Goal: Find specific page/section: Find specific page/section

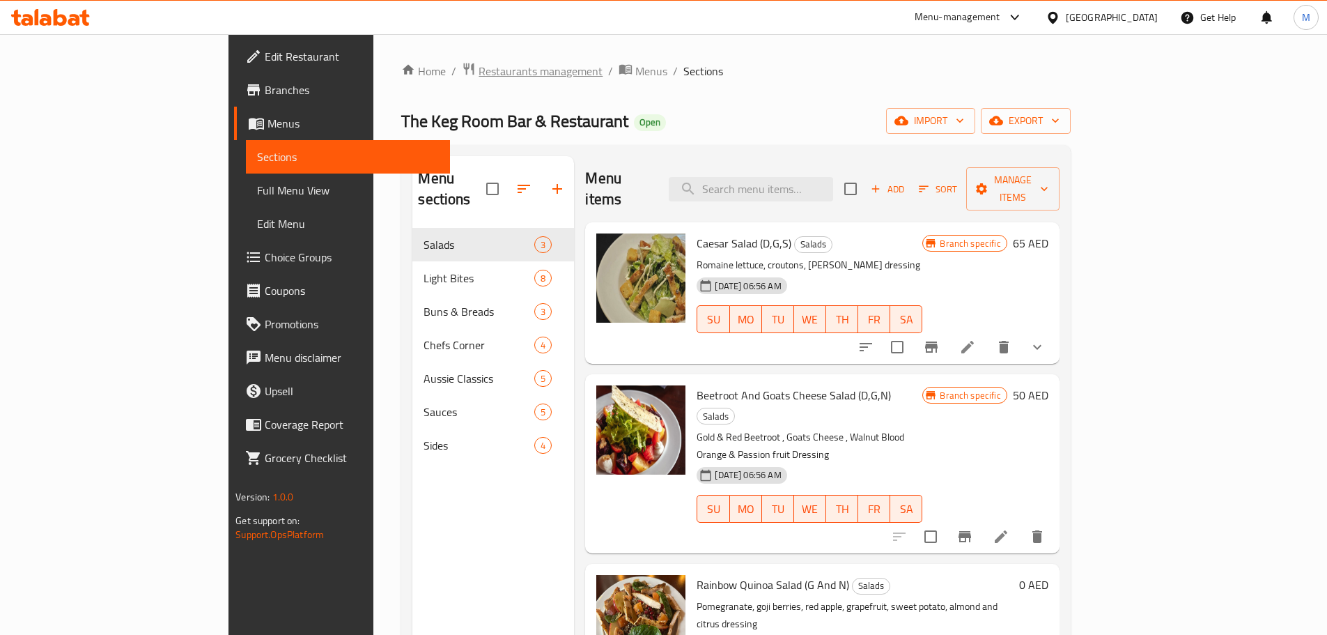
click at [479, 76] on span "Restaurants management" at bounding box center [541, 71] width 124 height 17
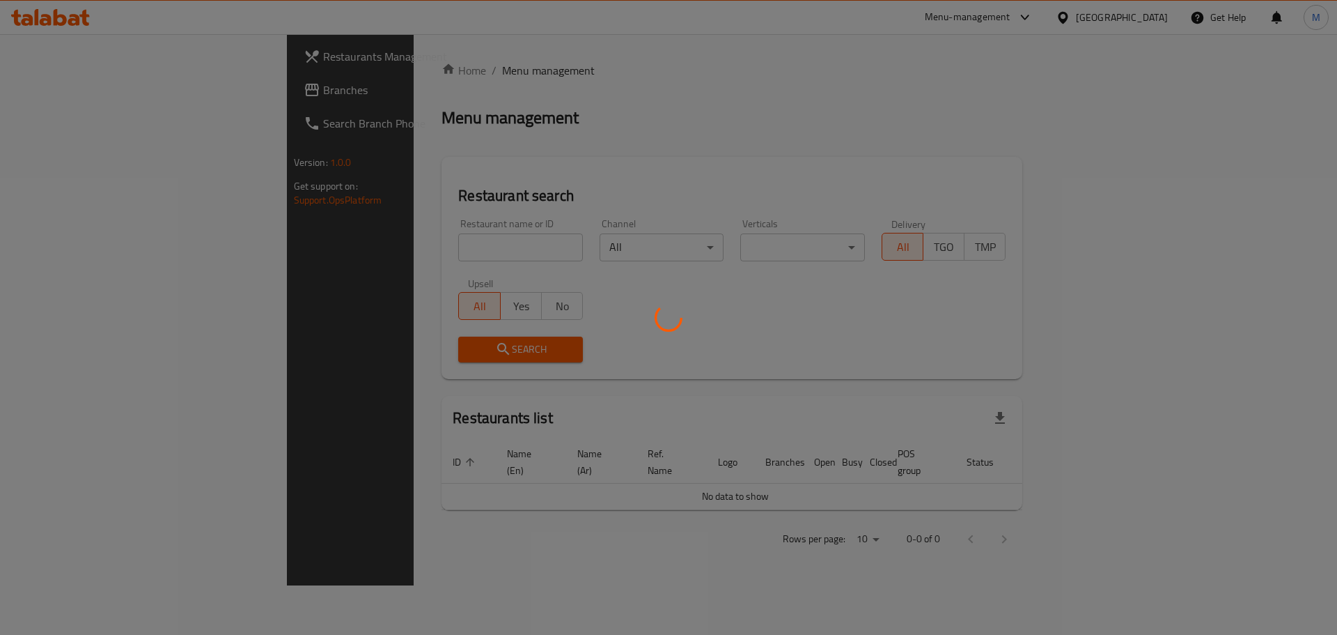
click at [116, 102] on div at bounding box center [668, 317] width 1337 height 635
click at [115, 92] on div at bounding box center [668, 317] width 1337 height 635
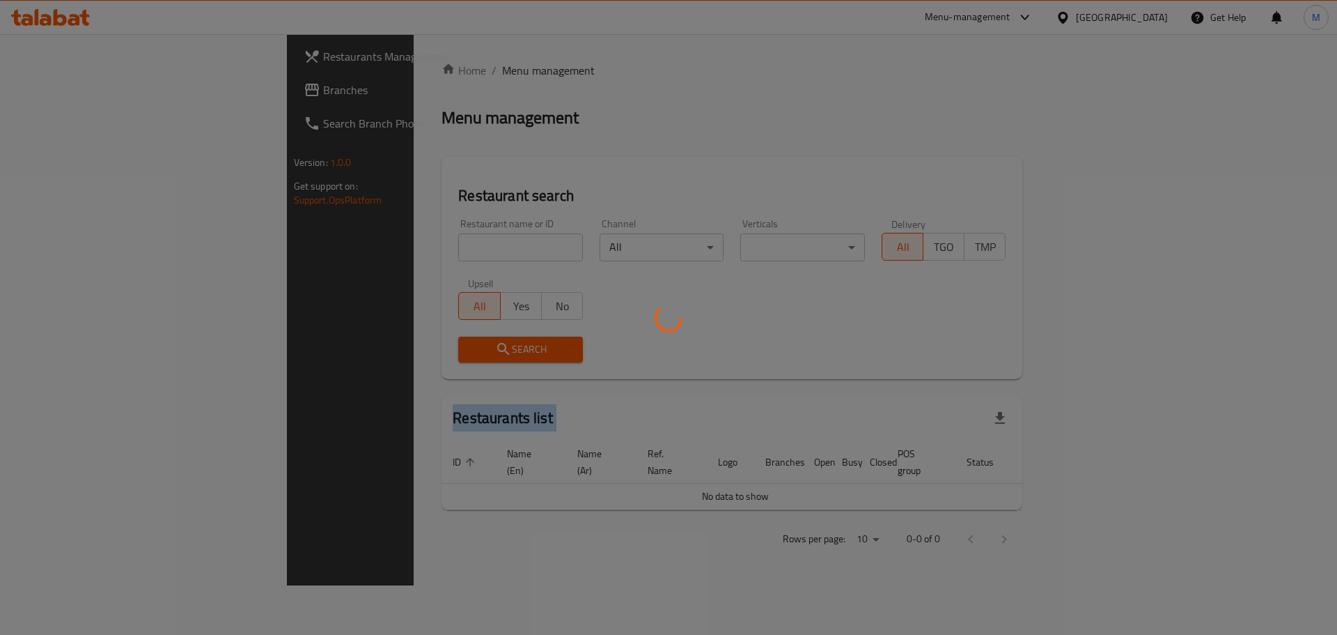
click at [115, 92] on div at bounding box center [668, 317] width 1337 height 635
click at [114, 91] on div at bounding box center [668, 317] width 1337 height 635
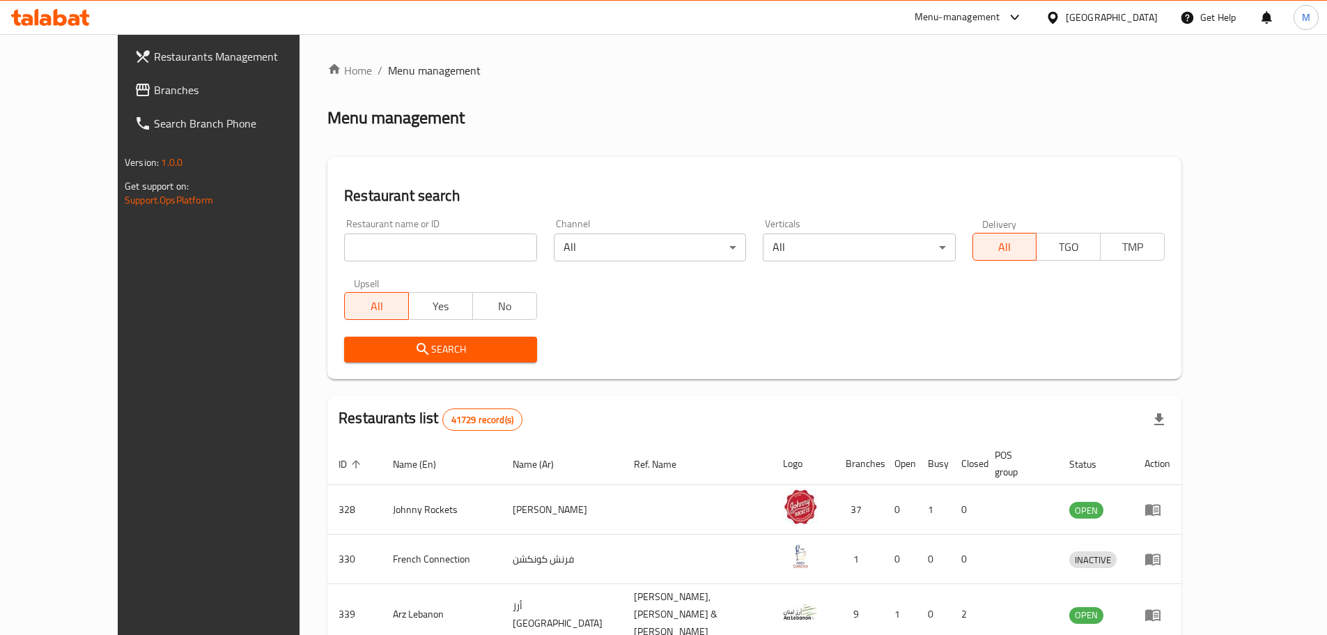
click at [431, 249] on input "search" at bounding box center [440, 247] width 192 height 28
paste input "773993"
type input "773993"
click at [390, 344] on span "Search" at bounding box center [440, 349] width 170 height 17
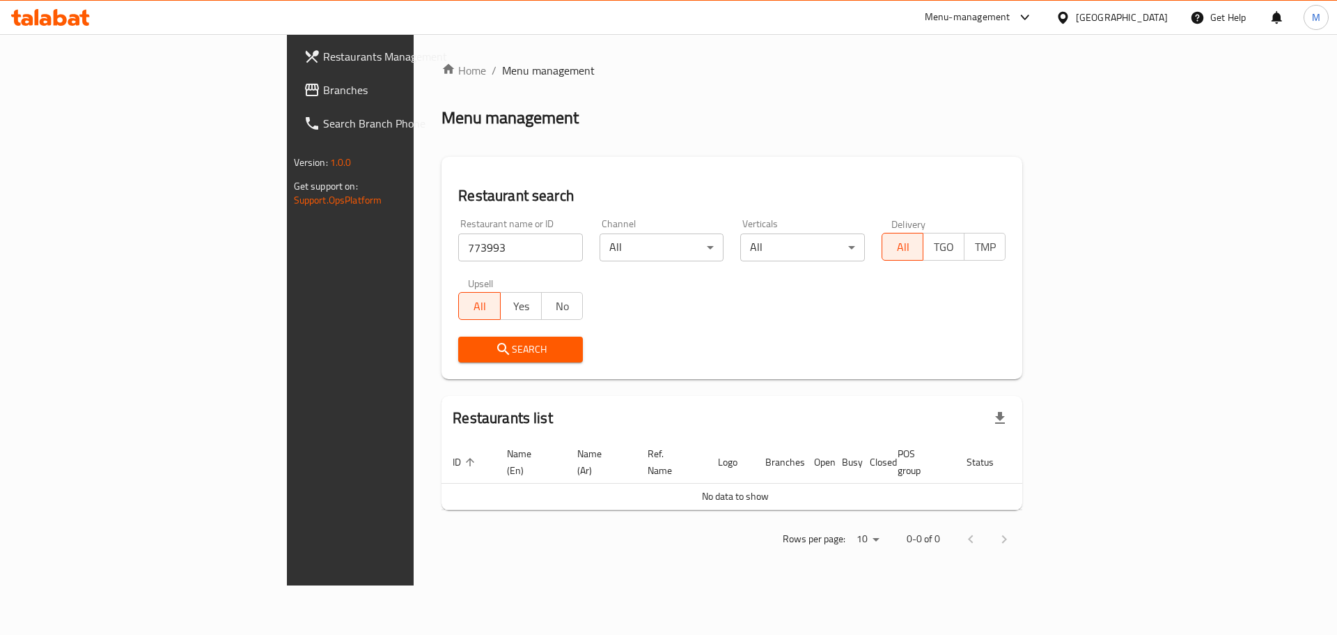
click at [323, 92] on span "Branches" at bounding box center [411, 90] width 176 height 17
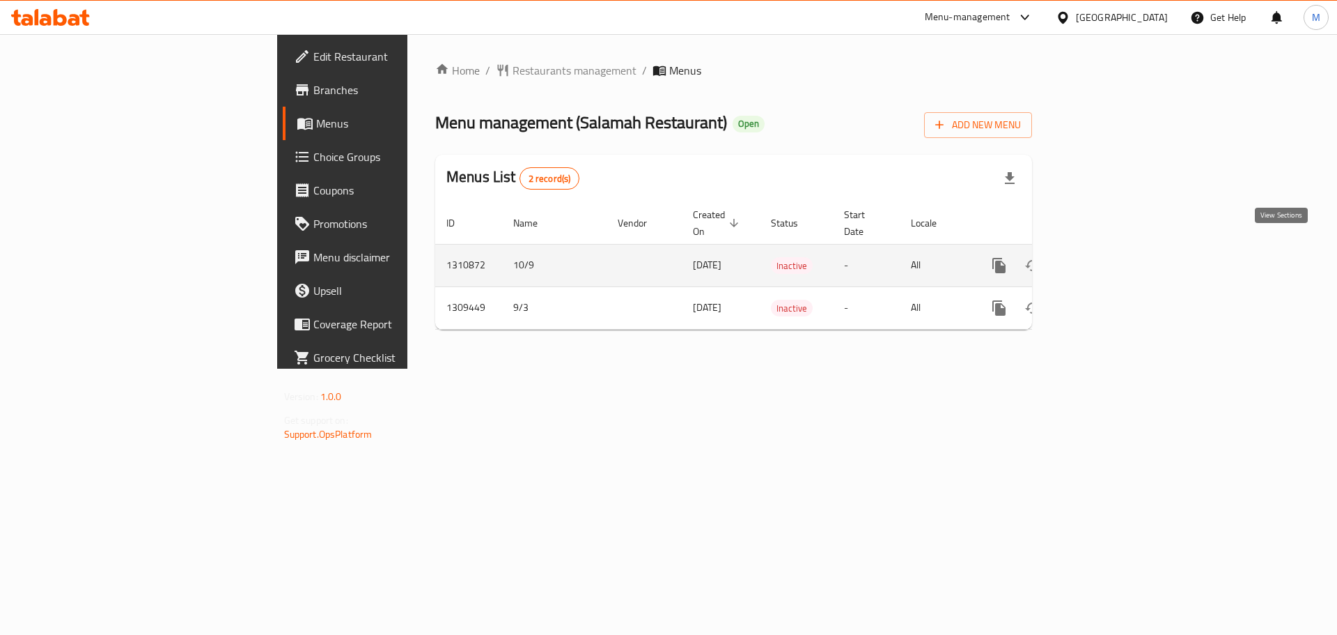
click at [1108, 257] on icon "enhanced table" at bounding box center [1100, 265] width 17 height 17
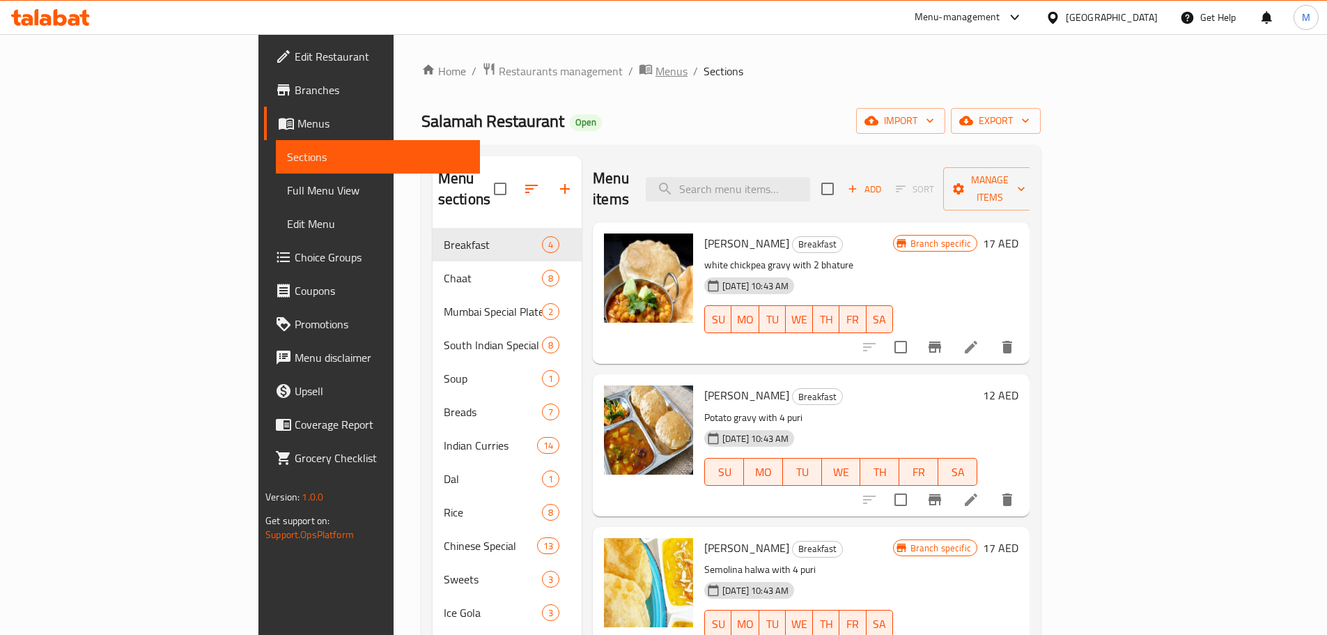
click at [656, 70] on span "Menus" at bounding box center [672, 71] width 32 height 17
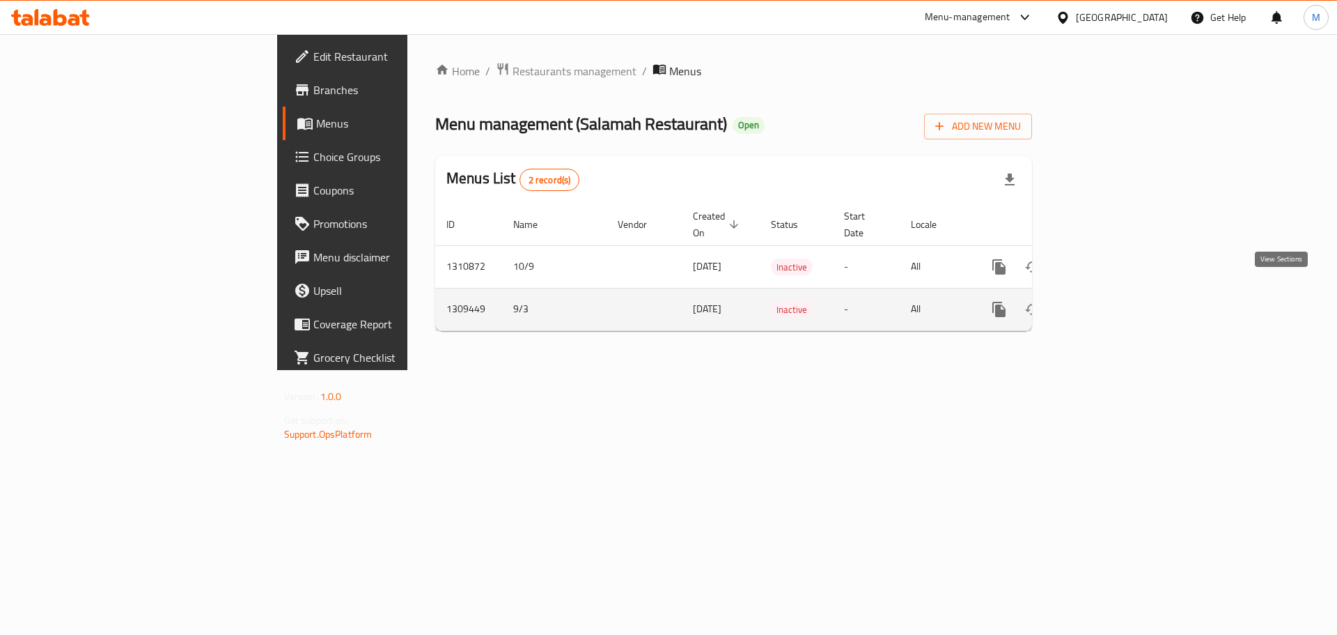
click at [1108, 301] on icon "enhanced table" at bounding box center [1100, 309] width 17 height 17
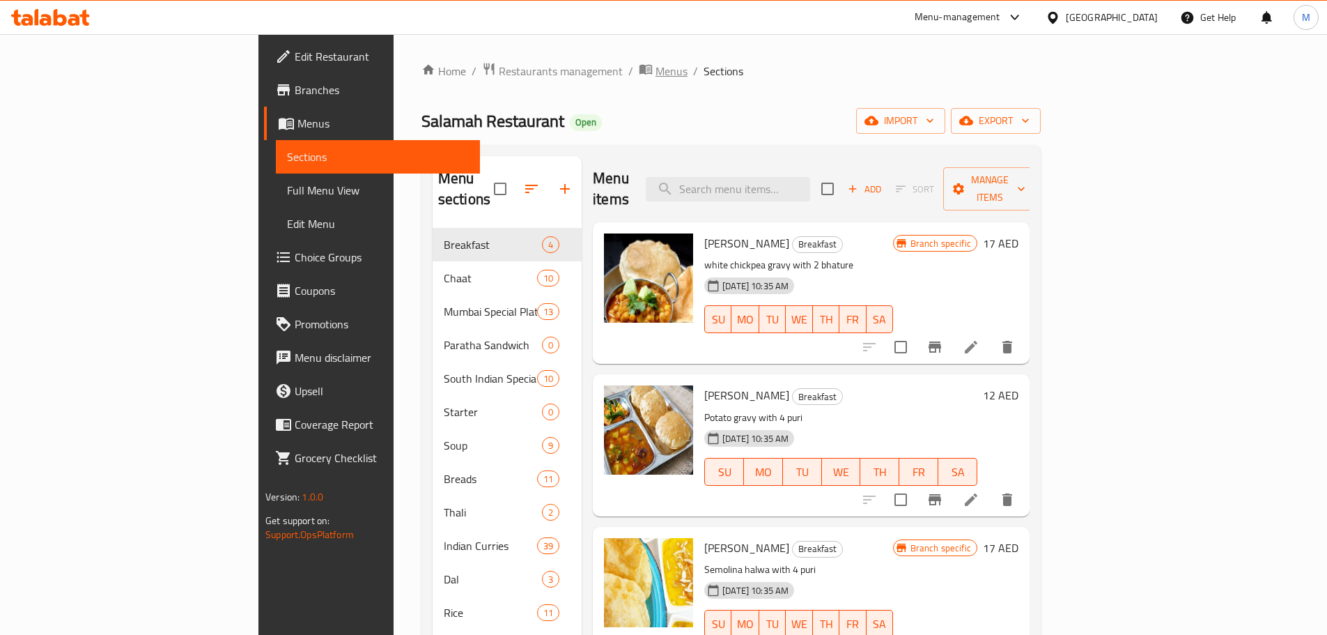
click at [656, 70] on span "Menus" at bounding box center [672, 71] width 32 height 17
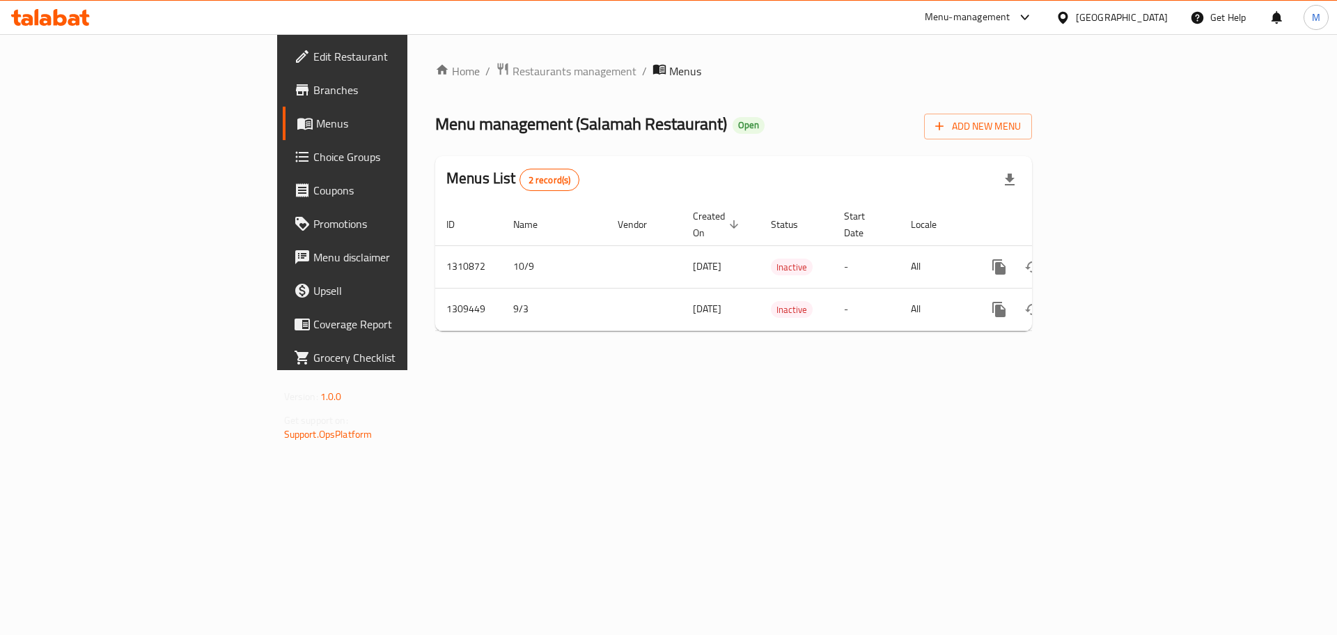
click at [313, 98] on span "Branches" at bounding box center [401, 90] width 176 height 17
